Goal: Find specific page/section: Find specific page/section

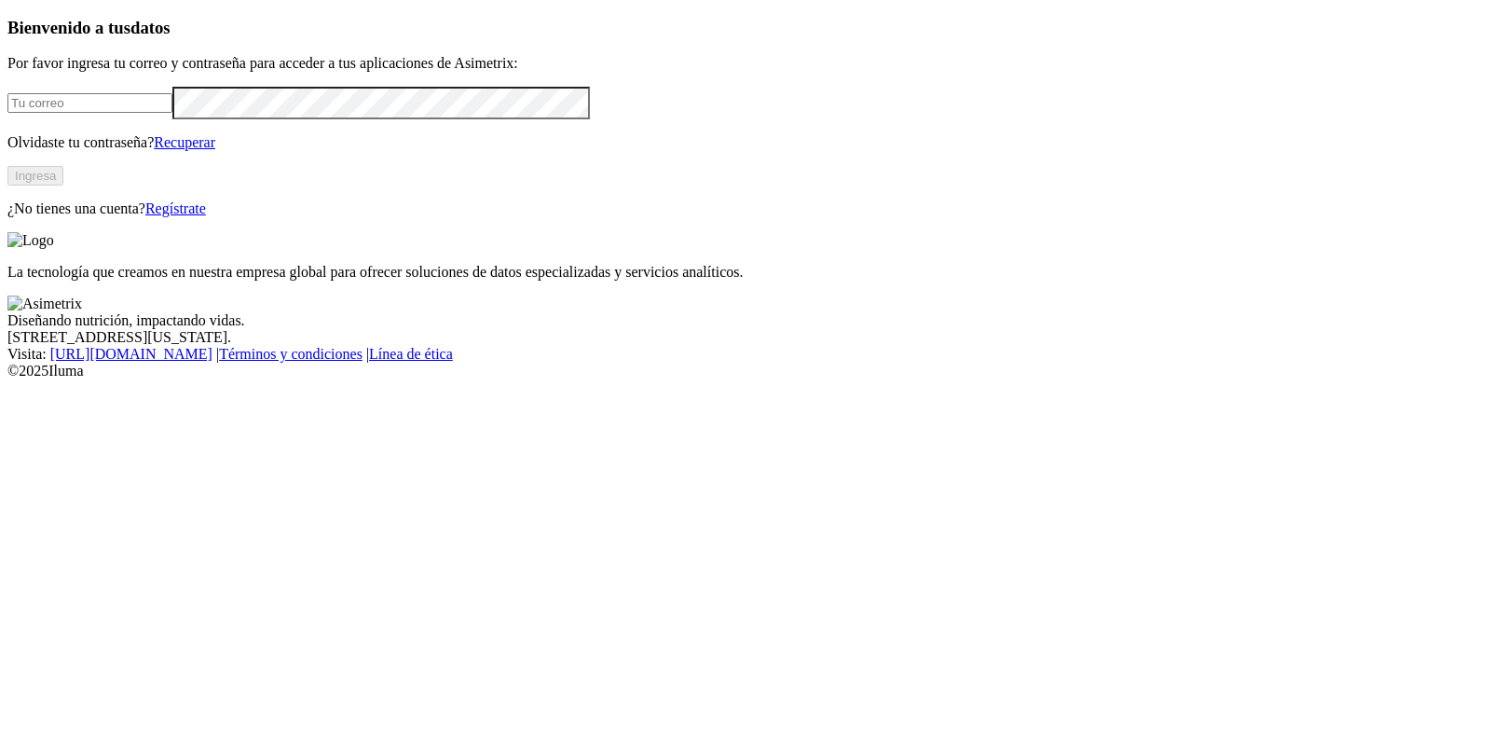
type input "[PERSON_NAME][EMAIL_ADDRESS][PERSON_NAME][DOMAIN_NAME]"
click at [63, 185] on button "Ingresa" at bounding box center [35, 176] width 56 height 20
